Goal: Share content

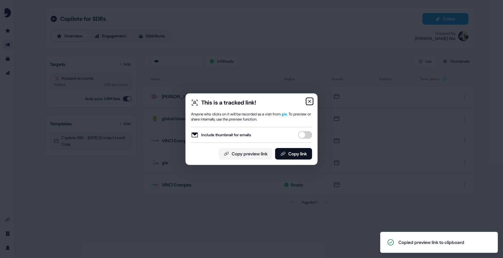
click at [311, 102] on icon "button" at bounding box center [309, 101] width 5 height 5
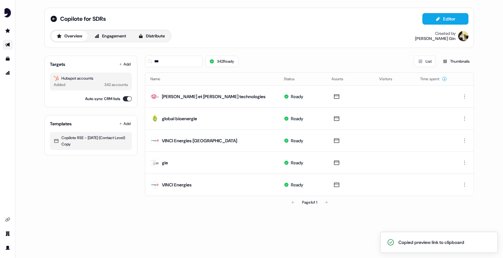
click at [8, 43] on icon "Go to outbound experience" at bounding box center [7, 44] width 5 height 5
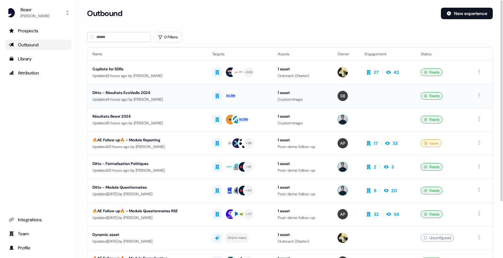
click at [148, 103] on td "Ditto - Résultats EcoVadis 2024 Updated 4 hours ago by [PERSON_NAME]" at bounding box center [147, 96] width 120 height 24
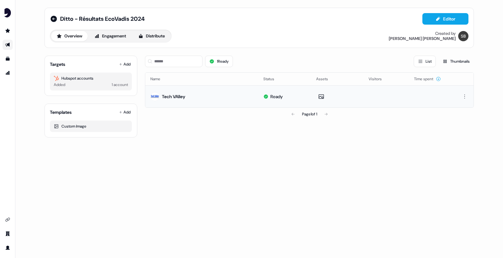
click at [177, 102] on div "Tech VAlley" at bounding box center [168, 97] width 35 height 12
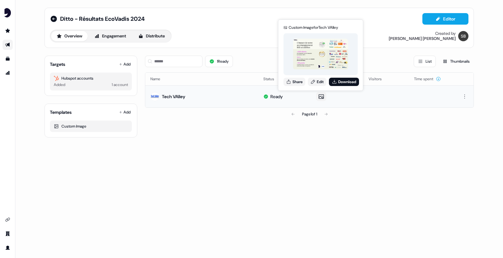
click at [322, 95] on icon at bounding box center [322, 97] width 8 height 6
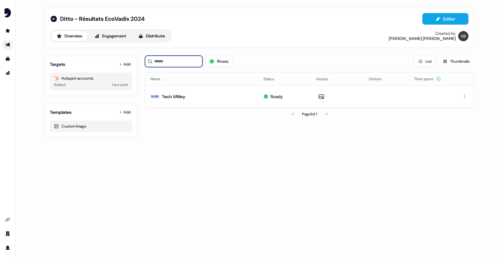
click at [184, 67] on input at bounding box center [174, 62] width 58 height 12
click at [120, 65] on icon at bounding box center [120, 64] width 3 height 3
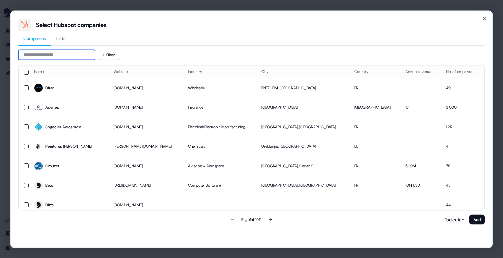
click at [86, 56] on input at bounding box center [56, 55] width 77 height 10
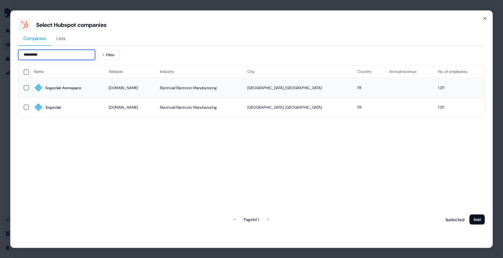
type input "*********"
click at [27, 86] on button "button" at bounding box center [26, 87] width 5 height 5
click at [477, 216] on button "Add" at bounding box center [477, 220] width 15 height 10
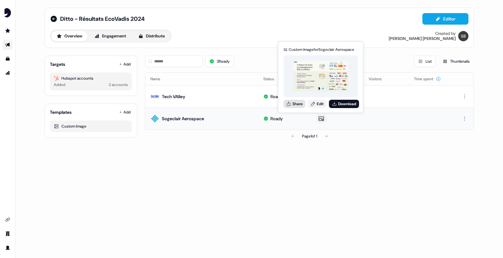
click at [300, 106] on button "Share" at bounding box center [295, 104] width 22 height 8
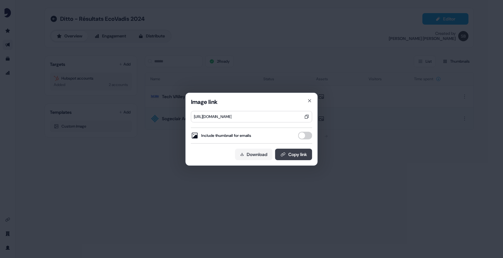
click at [290, 156] on button "Copy link" at bounding box center [293, 155] width 37 height 12
